Goal: Task Accomplishment & Management: Manage account settings

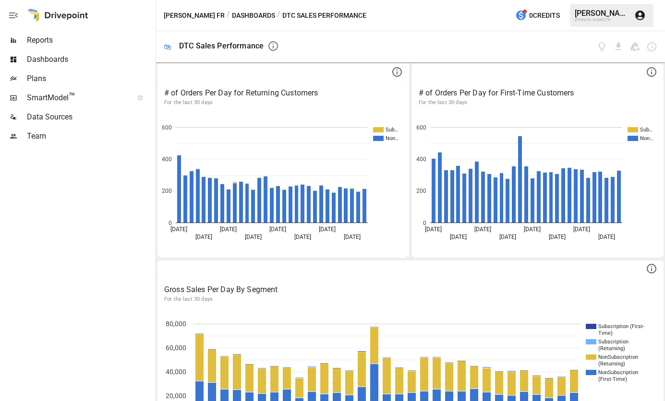
click at [41, 77] on span "Plans" at bounding box center [90, 79] width 127 height 12
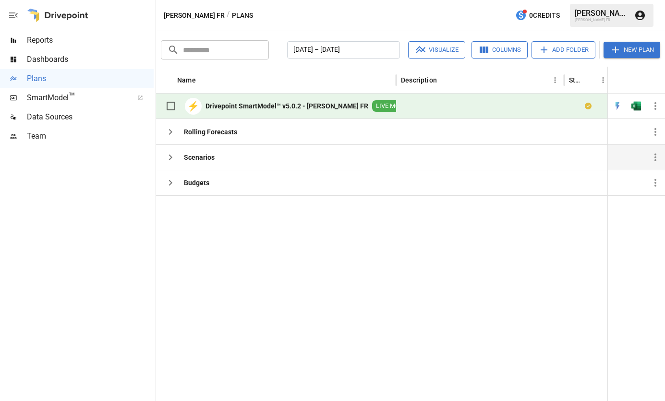
click at [233, 155] on div "Scenarios" at bounding box center [276, 156] width 240 height 25
click at [200, 186] on b "Budgets" at bounding box center [196, 183] width 25 height 10
click at [173, 187] on icon "button" at bounding box center [171, 183] width 12 height 12
click at [302, 182] on div "Budgets" at bounding box center [276, 182] width 240 height 25
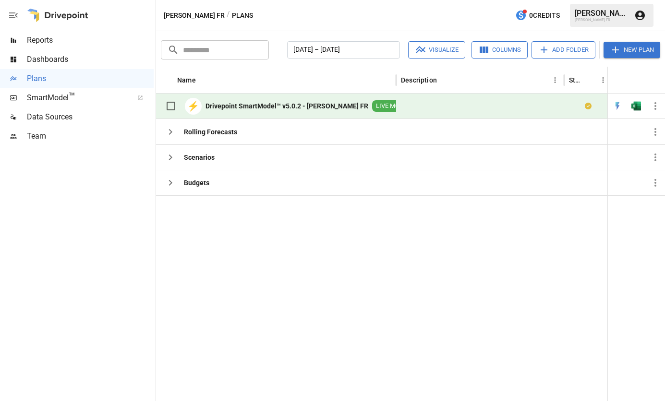
click at [379, 106] on span "LIVE MODEL" at bounding box center [393, 106] width 42 height 9
click at [372, 109] on span "LIVE MODEL" at bounding box center [393, 106] width 42 height 9
click at [638, 101] on button "button" at bounding box center [635, 106] width 31 height 14
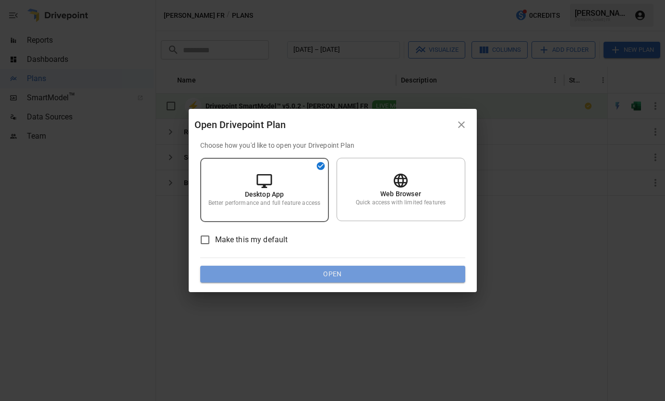
click at [358, 268] on button "Open" at bounding box center [332, 274] width 265 height 17
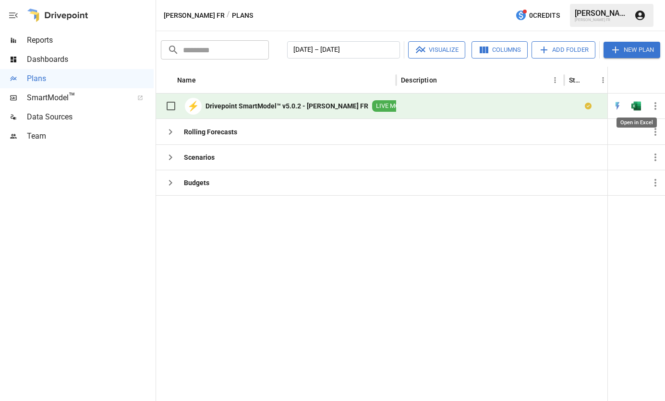
click at [633, 105] on img "Open in Excel" at bounding box center [636, 106] width 10 height 10
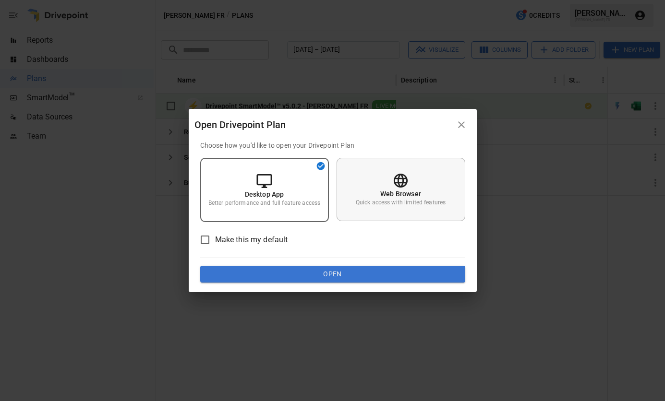
click at [446, 178] on div "Web Browser Quick access with limited features" at bounding box center [400, 189] width 129 height 63
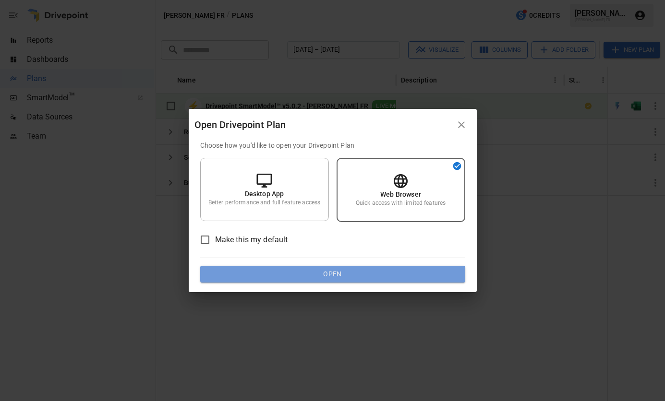
click at [347, 273] on button "Open" at bounding box center [332, 274] width 265 height 17
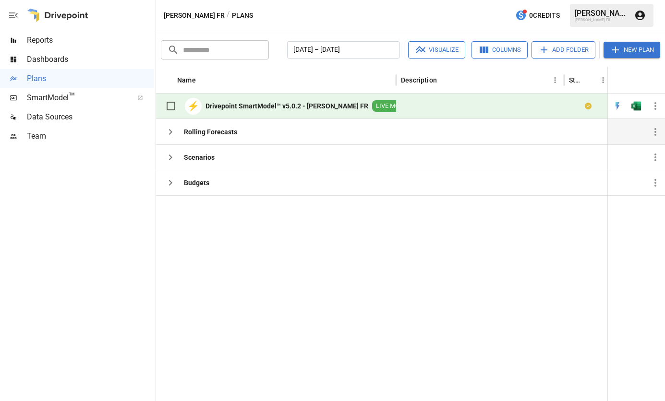
click at [270, 137] on div "Rolling Forecasts" at bounding box center [276, 131] width 240 height 25
click at [167, 134] on icon "button" at bounding box center [171, 132] width 12 height 12
click at [652, 130] on icon "button" at bounding box center [655, 132] width 12 height 12
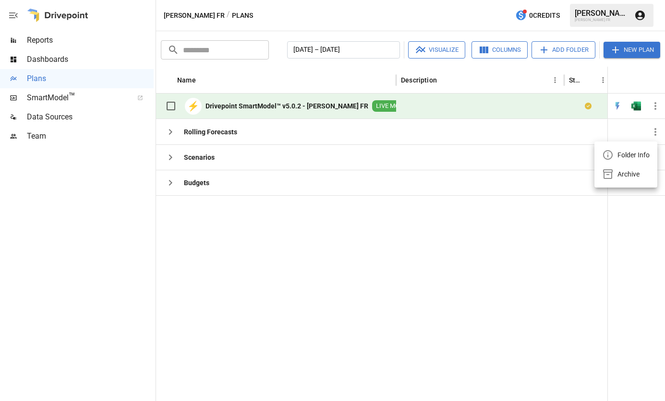
click at [314, 160] on div at bounding box center [332, 200] width 665 height 401
click at [393, 50] on button "[DATE] – [DATE]" at bounding box center [343, 49] width 113 height 17
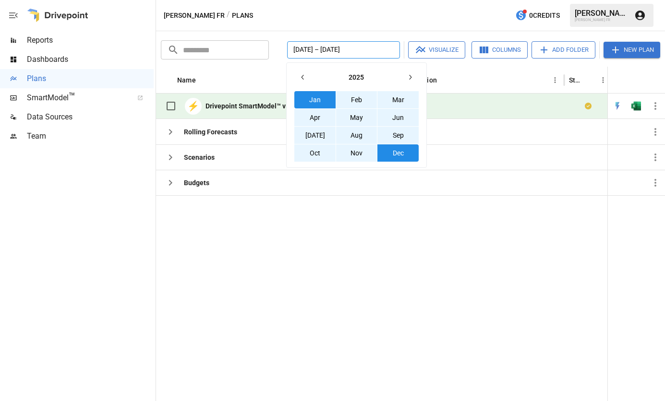
click at [393, 50] on button "[DATE] – [DATE]" at bounding box center [343, 49] width 113 height 17
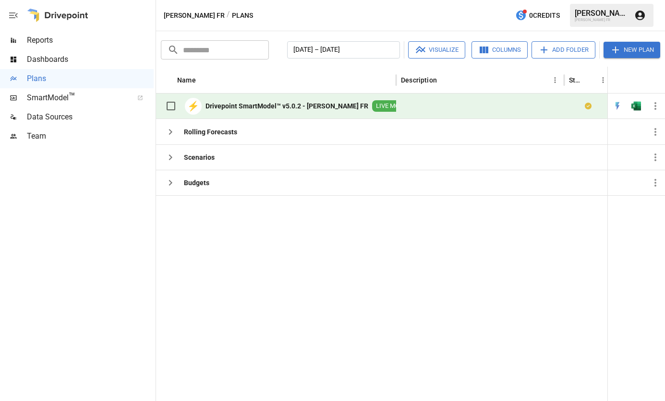
click at [626, 48] on button "New Plan" at bounding box center [631, 50] width 57 height 16
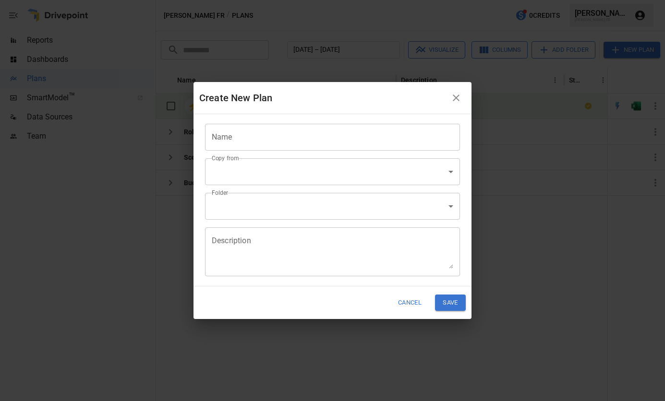
click at [259, 135] on input "Name" at bounding box center [332, 137] width 255 height 27
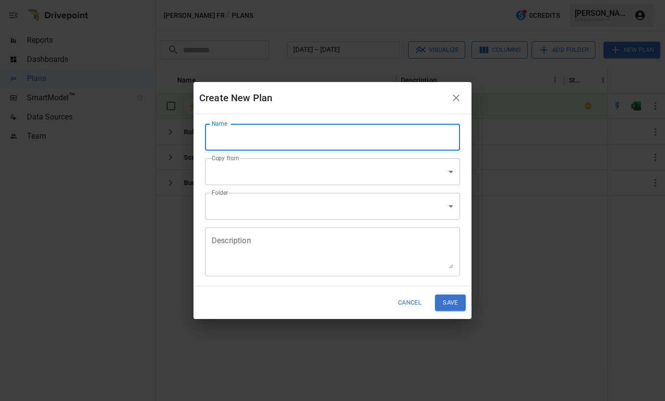
click at [352, 141] on input "Name" at bounding box center [332, 137] width 255 height 27
click at [444, 0] on body "Reports Dashboards Plans SmartModel ™ Data Sources Team [PERSON_NAME] FR / Plan…" at bounding box center [332, 0] width 665 height 0
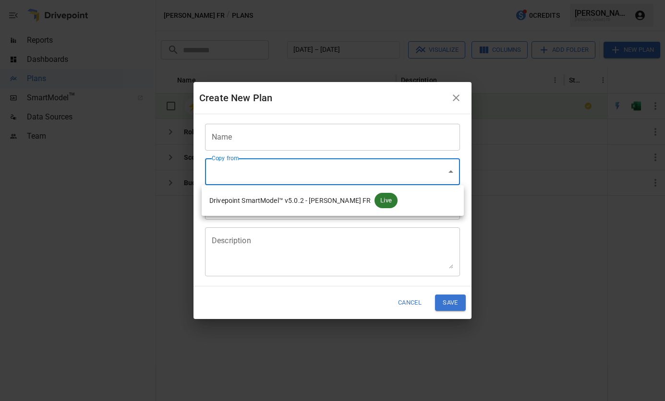
click at [287, 138] on div at bounding box center [332, 200] width 665 height 401
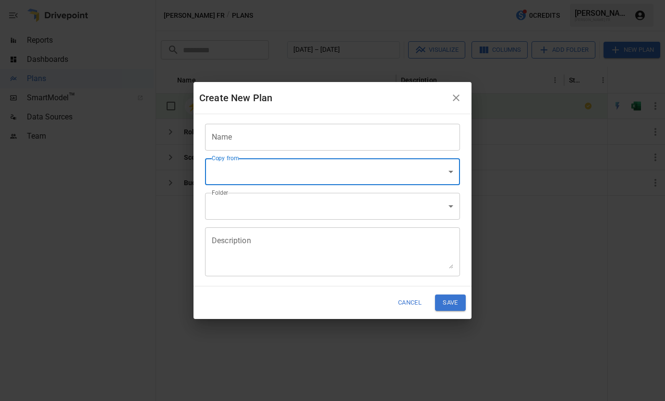
click at [286, 140] on input "Name" at bounding box center [332, 137] width 255 height 27
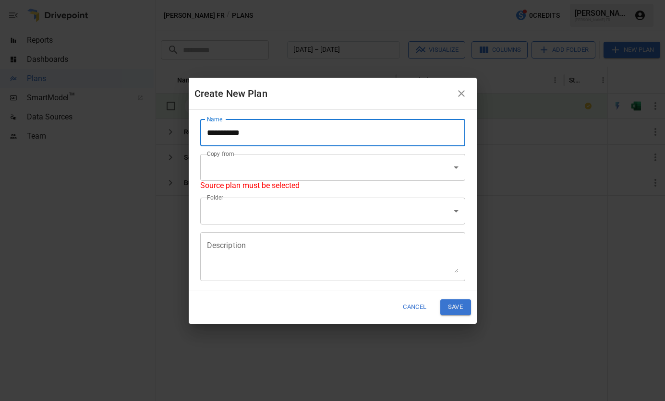
type input "**********"
click at [306, 0] on body "**********" at bounding box center [332, 0] width 665 height 0
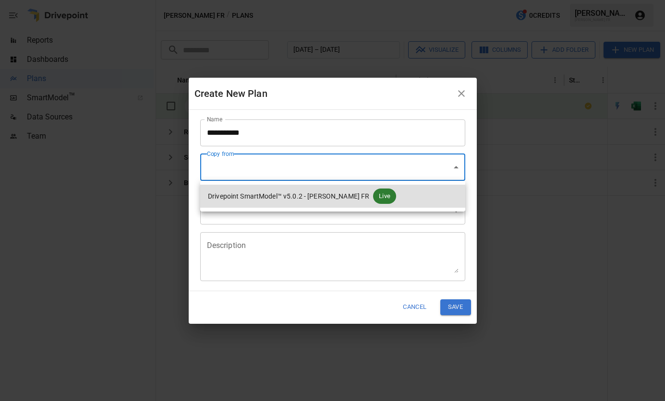
click at [278, 196] on span "Drivepoint SmartModel™ v5.0.2 - [PERSON_NAME] FR" at bounding box center [288, 196] width 161 height 10
type input "**********"
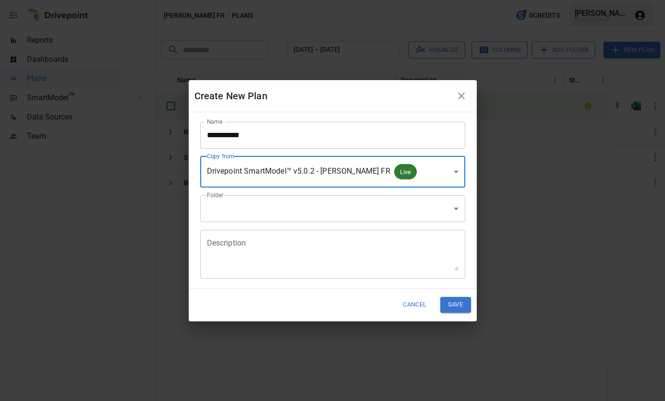
click at [306, 0] on body "**********" at bounding box center [332, 0] width 665 height 0
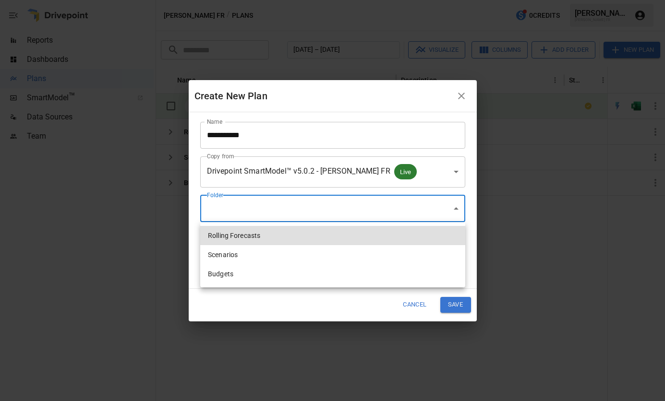
click at [267, 273] on li "Budgets" at bounding box center [332, 273] width 265 height 19
type input "**********"
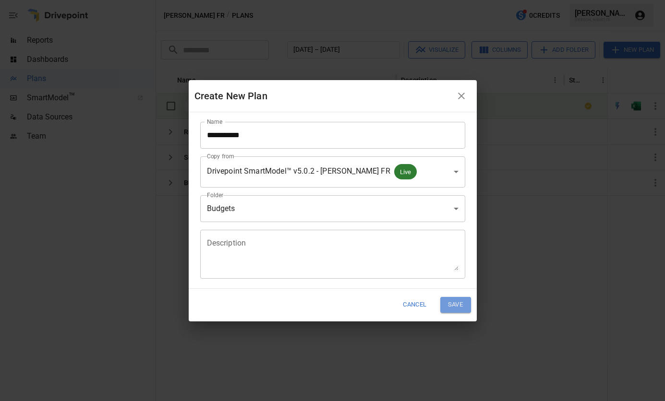
click at [458, 305] on button "Save" at bounding box center [455, 305] width 31 height 16
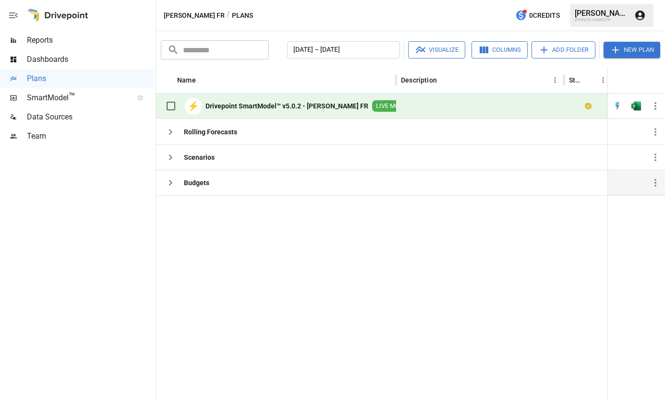
click at [255, 174] on div "Budgets" at bounding box center [276, 182] width 240 height 25
click at [174, 180] on icon "button" at bounding box center [171, 183] width 12 height 12
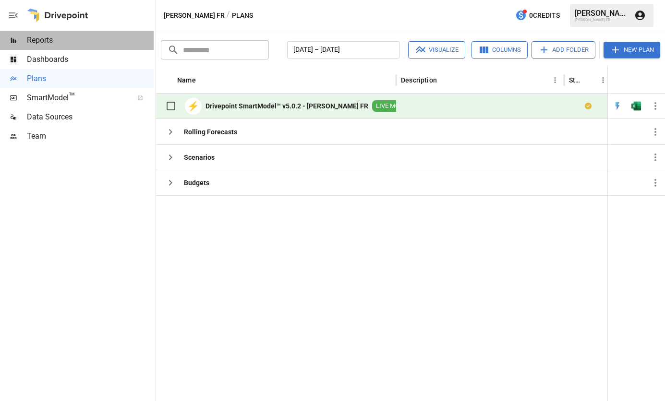
click at [44, 38] on span "Reports" at bounding box center [90, 41] width 127 height 12
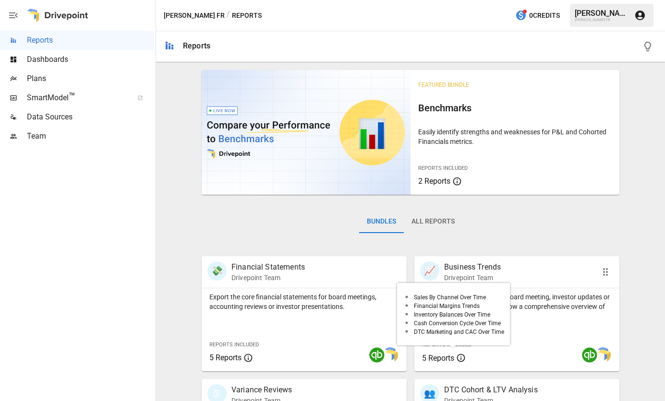
click at [450, 358] on span "5 Reports" at bounding box center [438, 358] width 32 height 9
click at [540, 328] on div "Start here when preparing a board meeting, investor updates or all-hands presen…" at bounding box center [516, 329] width 205 height 83
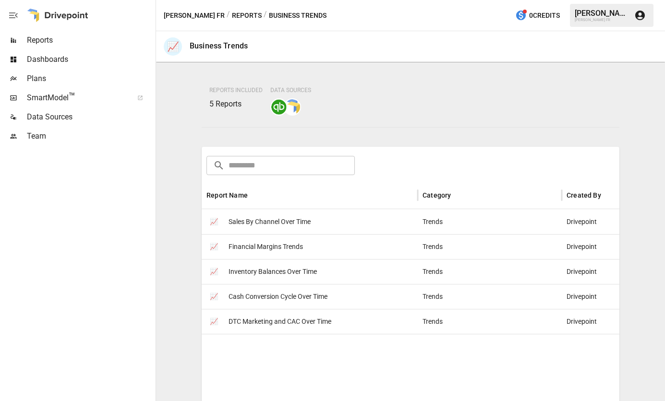
scroll to position [96, 0]
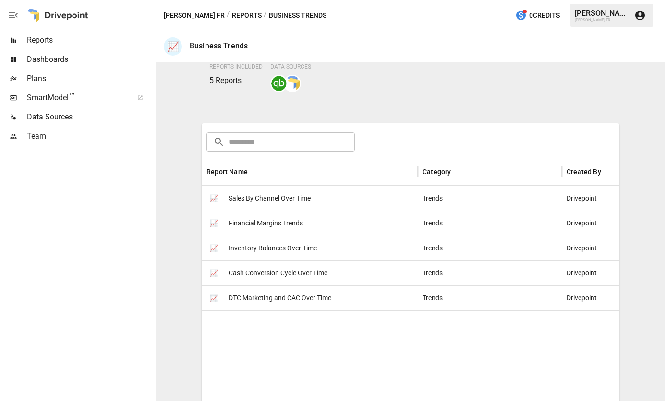
click at [301, 273] on span "Cash Conversion Cycle Over Time" at bounding box center [277, 273] width 99 height 24
